Goal: Task Accomplishment & Management: Manage account settings

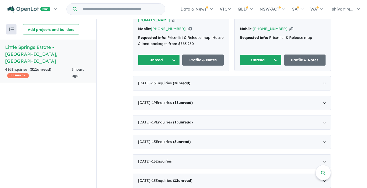
scroll to position [206, 0]
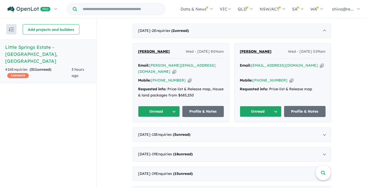
click at [168, 106] on button "Unread" at bounding box center [159, 111] width 42 height 11
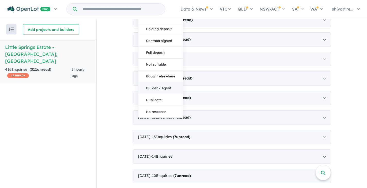
scroll to position [361, 0]
click at [160, 106] on button "No response" at bounding box center [160, 112] width 45 height 12
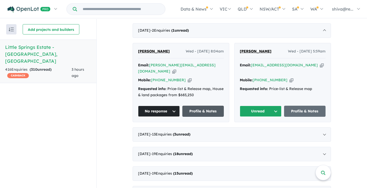
scroll to position [206, 0]
click at [204, 106] on link "Profile & Notes" at bounding box center [203, 111] width 42 height 11
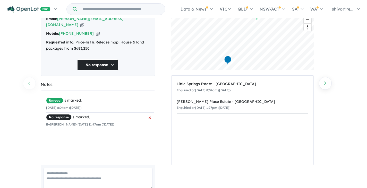
scroll to position [52, 0]
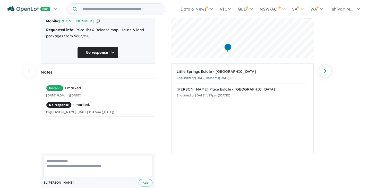
click at [68, 158] on textarea at bounding box center [98, 166] width 109 height 21
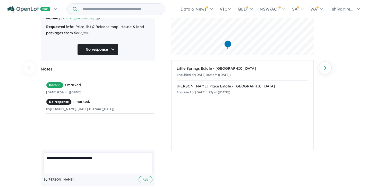
scroll to position [57, 0]
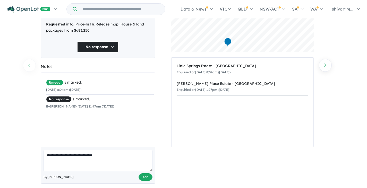
type textarea "**********"
click at [143, 174] on button "Add" at bounding box center [146, 177] width 14 height 7
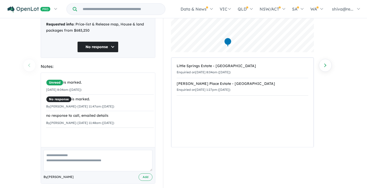
scroll to position [0, 0]
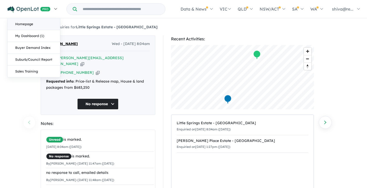
click at [28, 22] on link "Homepage" at bounding box center [33, 24] width 53 height 12
click at [22, 37] on link "My Dashboard (1)" at bounding box center [33, 36] width 53 height 12
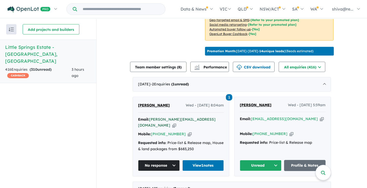
scroll to position [180, 0]
